Goal: Transaction & Acquisition: Purchase product/service

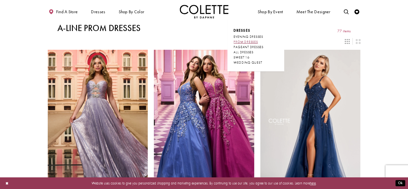
click at [257, 41] on span "PROM DRESSES" at bounding box center [245, 42] width 24 height 4
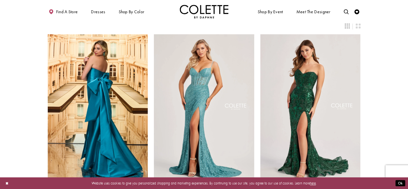
scroll to position [107, 0]
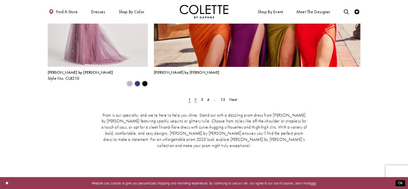
click at [195, 97] on span "2" at bounding box center [195, 99] width 2 height 5
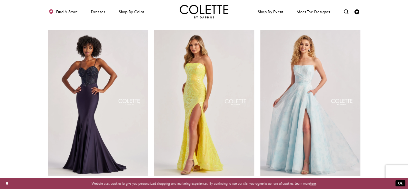
scroll to position [480, 0]
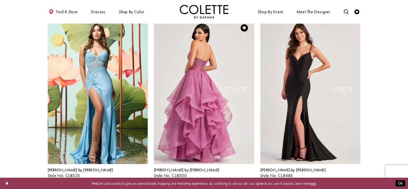
click at [212, 73] on img "Visit Colette by Daphne Style No. CL8200 Page" at bounding box center [204, 91] width 100 height 146
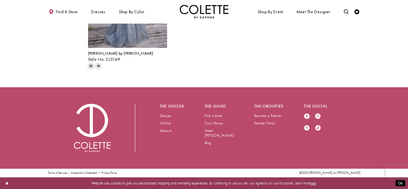
scroll to position [1289, 0]
